Goal: Find contact information: Find contact information

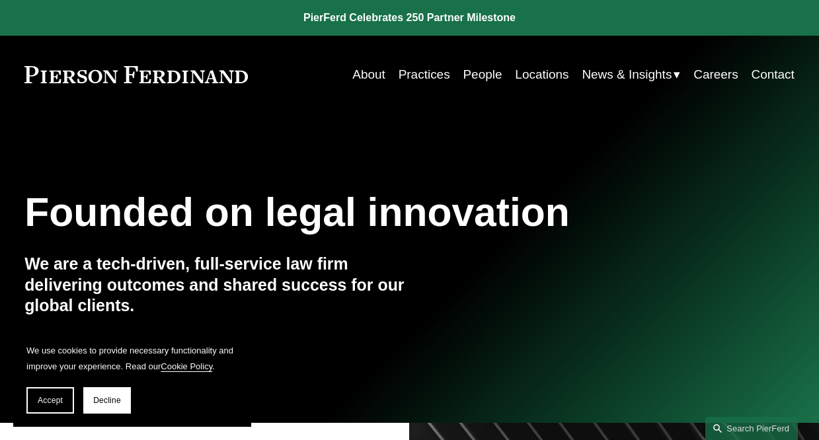
click at [463, 71] on link "People" at bounding box center [482, 74] width 39 height 25
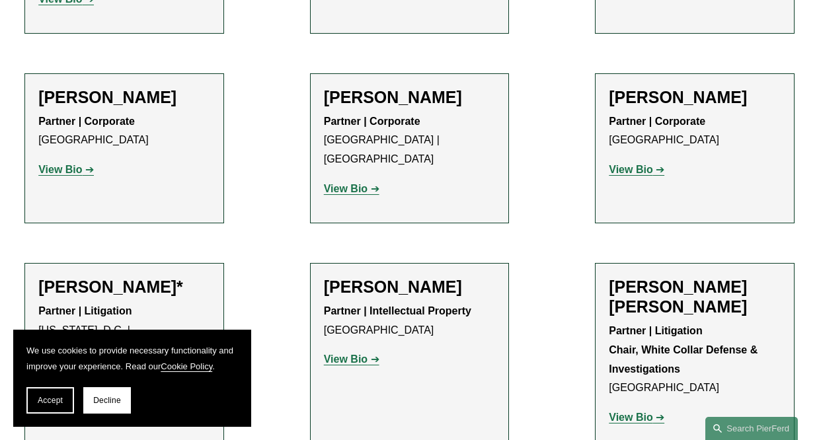
scroll to position [7682, 0]
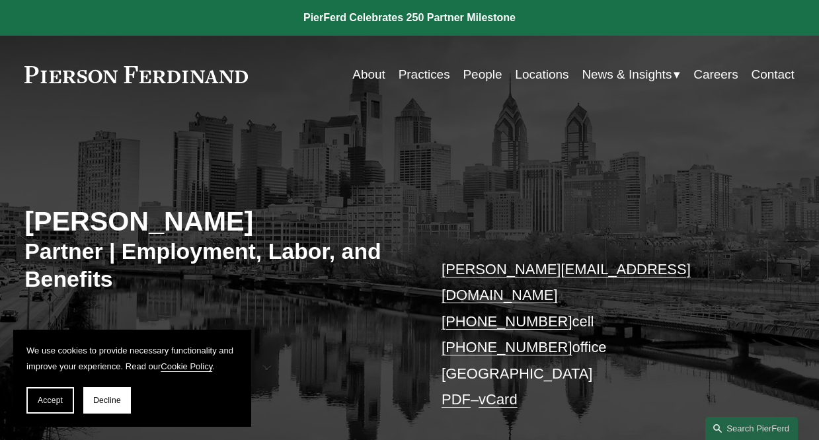
drag, startPoint x: 253, startPoint y: 72, endPoint x: 72, endPoint y: 76, distance: 180.6
click at [72, 76] on div "About Practices People Locations News & Insights News" at bounding box center [409, 74] width 770 height 25
drag, startPoint x: 606, startPoint y: 325, endPoint x: 431, endPoint y: 277, distance: 181.6
click at [431, 277] on div "Sarah K. Ivy Partner | Employment, Labor, and Benefits sarah.ivy@pierferd.com +…" at bounding box center [409, 293] width 819 height 308
drag, startPoint x: 431, startPoint y: 277, endPoint x: 459, endPoint y: 285, distance: 29.5
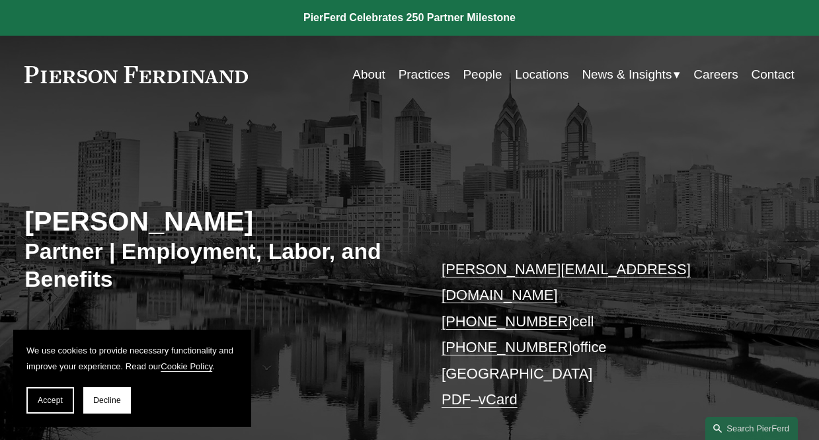
copy p "sarah.ivy@pierferd.com +1.610.743.0115 cell +1.610.477.6687 office"
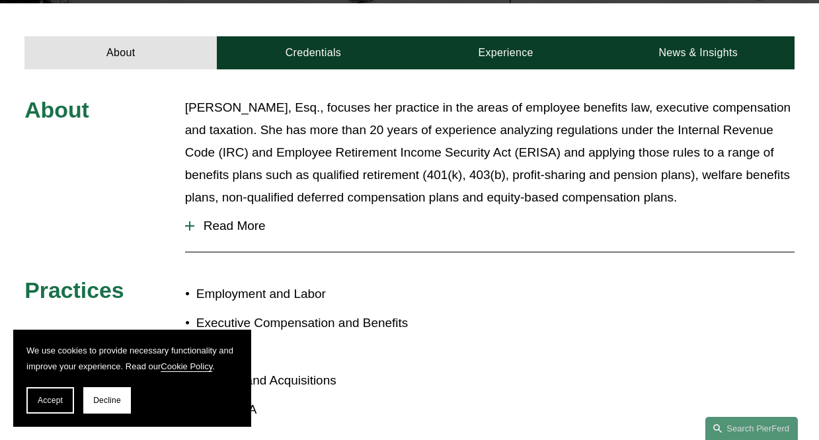
scroll to position [463, 0]
